Goal: Task Accomplishment & Management: Use online tool/utility

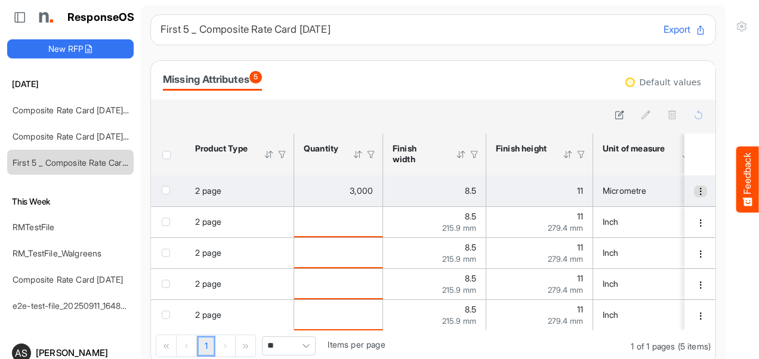
click at [697, 193] on span "dropdownbutton" at bounding box center [701, 191] width 8 height 8
drag, startPoint x: 690, startPoint y: 207, endPoint x: 564, endPoint y: 184, distance: 128.0
click at [564, 184] on div "11" at bounding box center [539, 190] width 87 height 13
click at [626, 195] on span "Micrometre" at bounding box center [625, 191] width 44 height 10
click at [697, 195] on span "dropdownbutton" at bounding box center [701, 191] width 8 height 8
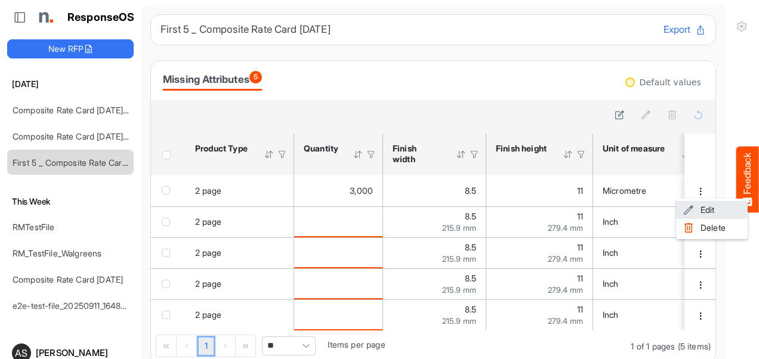
click at [693, 210] on span at bounding box center [689, 210] width 11 height 18
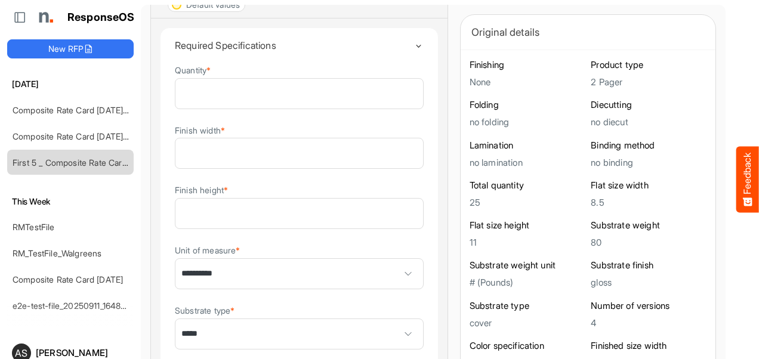
scroll to position [121, 0]
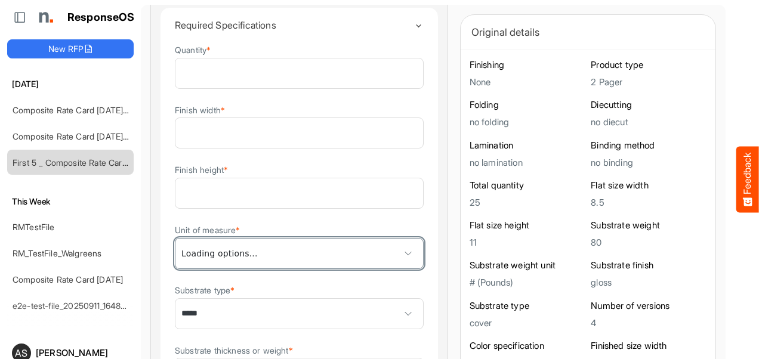
click at [399, 257] on span at bounding box center [408, 254] width 18 height 18
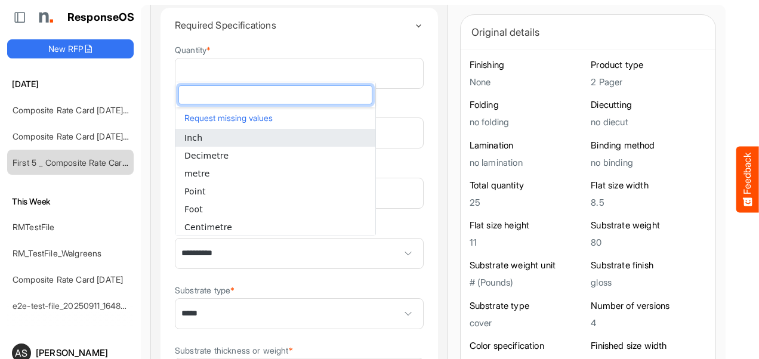
click at [193, 142] on span "Inch" at bounding box center [193, 138] width 18 height 10
type input "****"
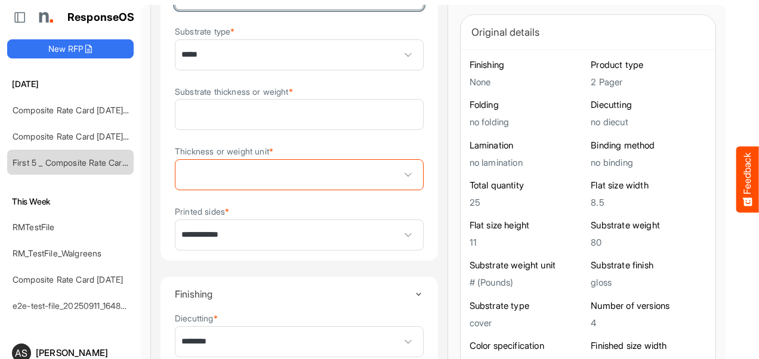
scroll to position [400, 0]
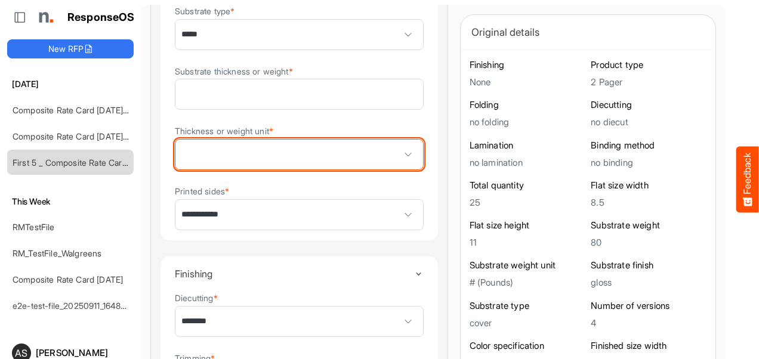
click at [399, 159] on span at bounding box center [408, 155] width 18 height 18
click at [267, 158] on span at bounding box center [300, 155] width 248 height 30
click at [399, 159] on span at bounding box center [408, 155] width 18 height 18
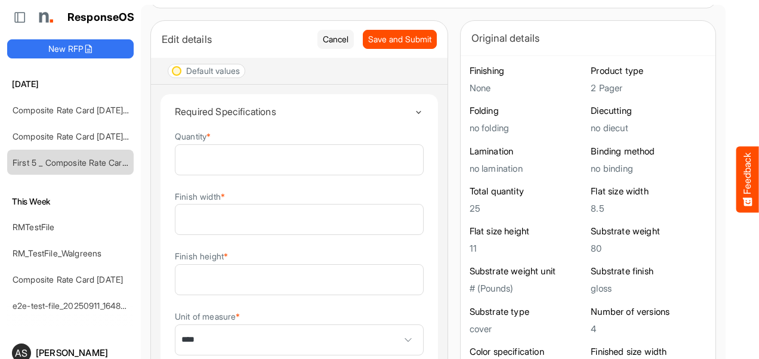
scroll to position [0, 0]
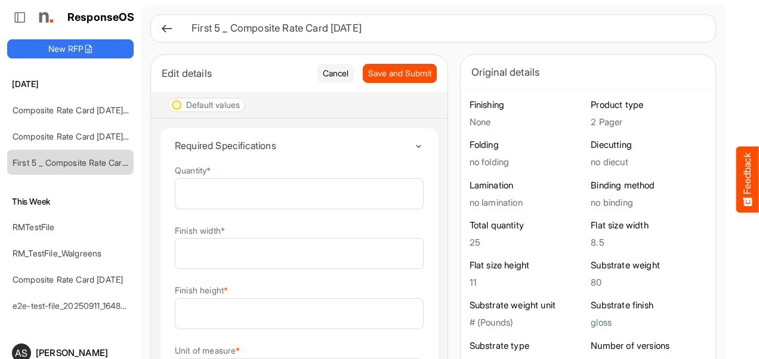
click at [172, 30] on icon at bounding box center [167, 28] width 13 height 13
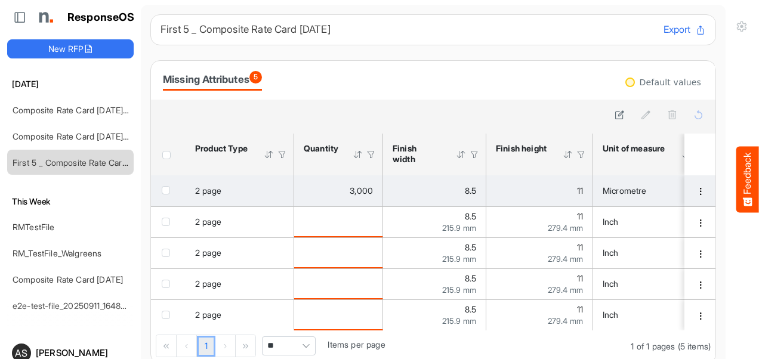
click at [647, 192] on span "Micrometre" at bounding box center [625, 191] width 44 height 10
click at [638, 190] on span "Micrometre" at bounding box center [625, 191] width 44 height 10
click at [625, 192] on span "Micrometre" at bounding box center [625, 191] width 44 height 10
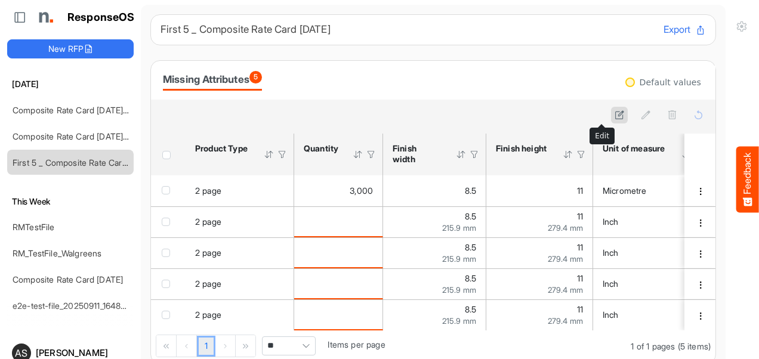
click at [615, 115] on icon at bounding box center [620, 115] width 10 height 10
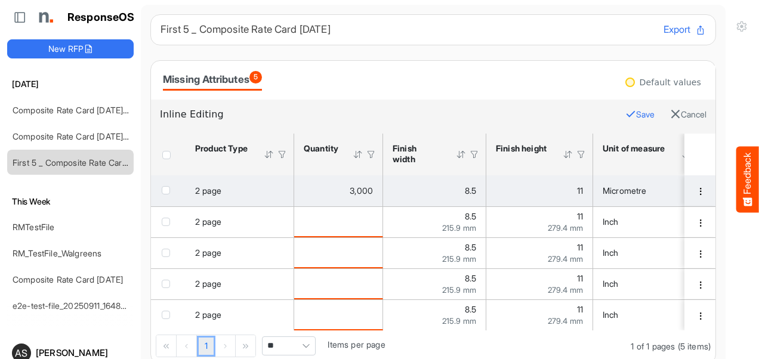
click at [626, 187] on span "Micrometre" at bounding box center [625, 191] width 44 height 10
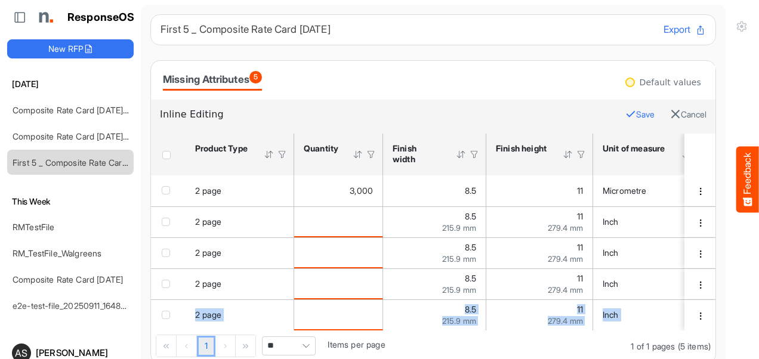
drag, startPoint x: 192, startPoint y: 328, endPoint x: 224, endPoint y: 335, distance: 32.3
click at [224, 335] on div "sfgridd4yomvw1z23_header_table Press Enter to sort. Press Alt Down to open filt…" at bounding box center [433, 249] width 565 height 230
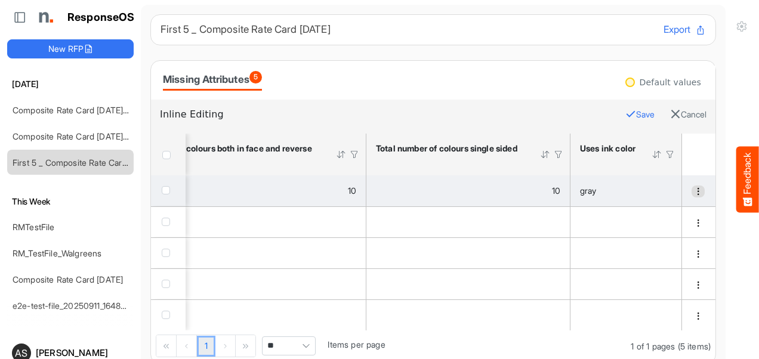
click at [692, 196] on button "dropdownbutton" at bounding box center [698, 192] width 13 height 12
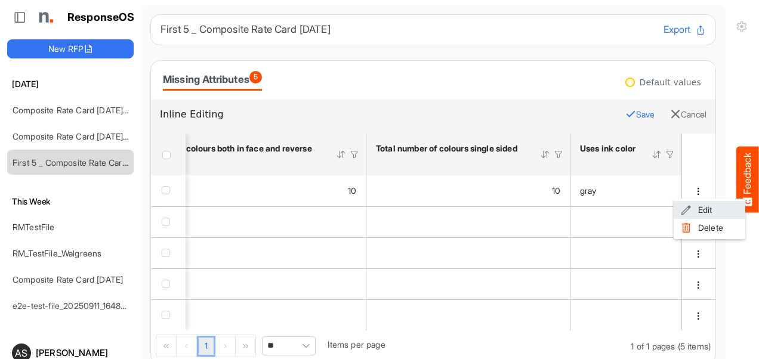
click at [685, 207] on span at bounding box center [686, 210] width 11 height 18
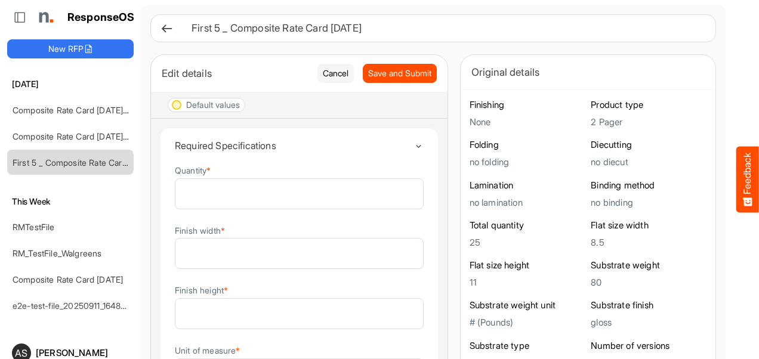
click at [172, 33] on icon at bounding box center [167, 28] width 13 height 13
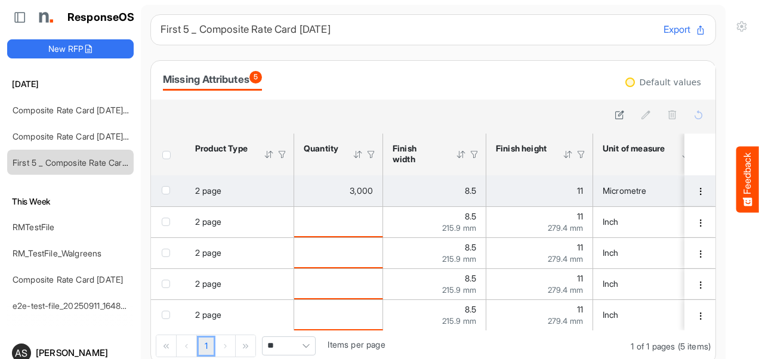
click at [164, 193] on span "checkbox" at bounding box center [166, 190] width 8 height 8
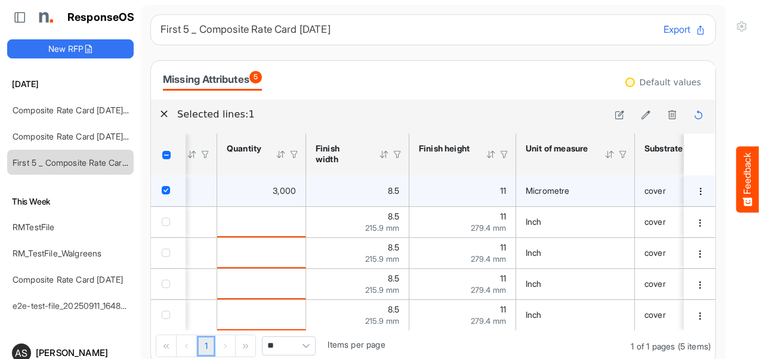
click at [552, 193] on span "Micrometre" at bounding box center [548, 191] width 44 height 10
click at [615, 117] on icon at bounding box center [620, 115] width 10 height 10
click at [617, 192] on icon "Micrometre is template cell Column Header httpsnorthellcomontologiesmapping-rul…" at bounding box center [619, 191] width 10 height 10
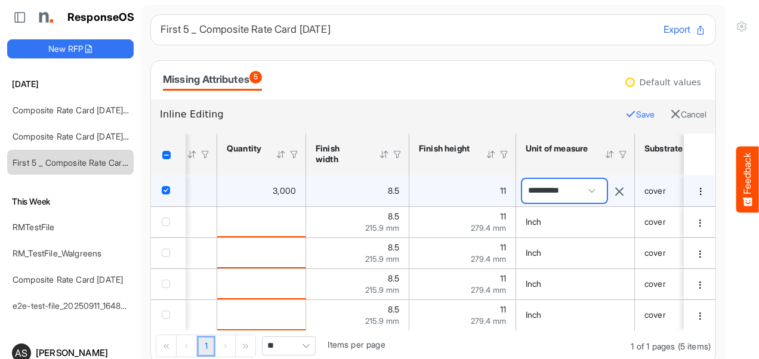
click at [596, 192] on span at bounding box center [592, 191] width 18 height 18
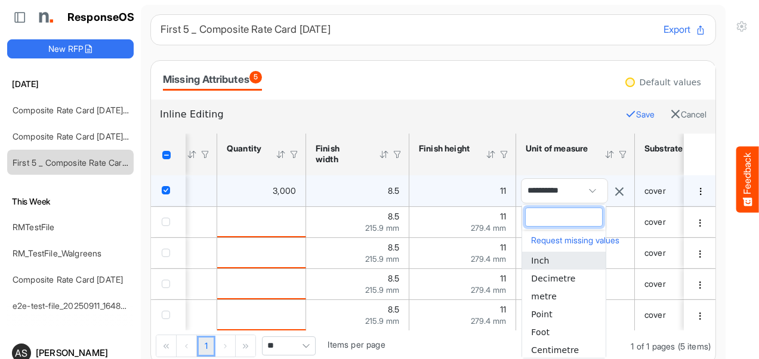
click at [534, 263] on span "Inch" at bounding box center [540, 261] width 18 height 10
type input "****"
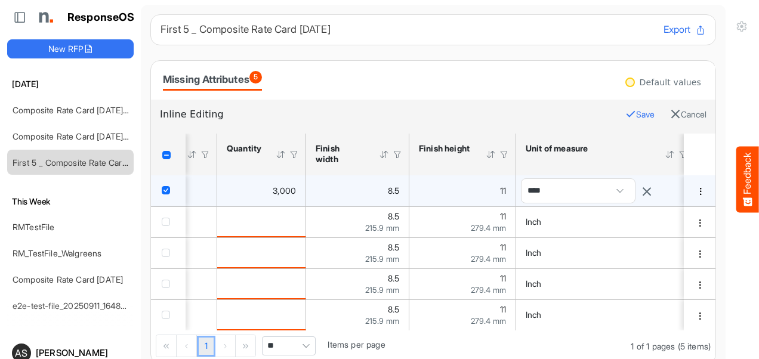
click at [626, 113] on button "Save" at bounding box center [640, 115] width 29 height 16
